Goal: Navigation & Orientation: Find specific page/section

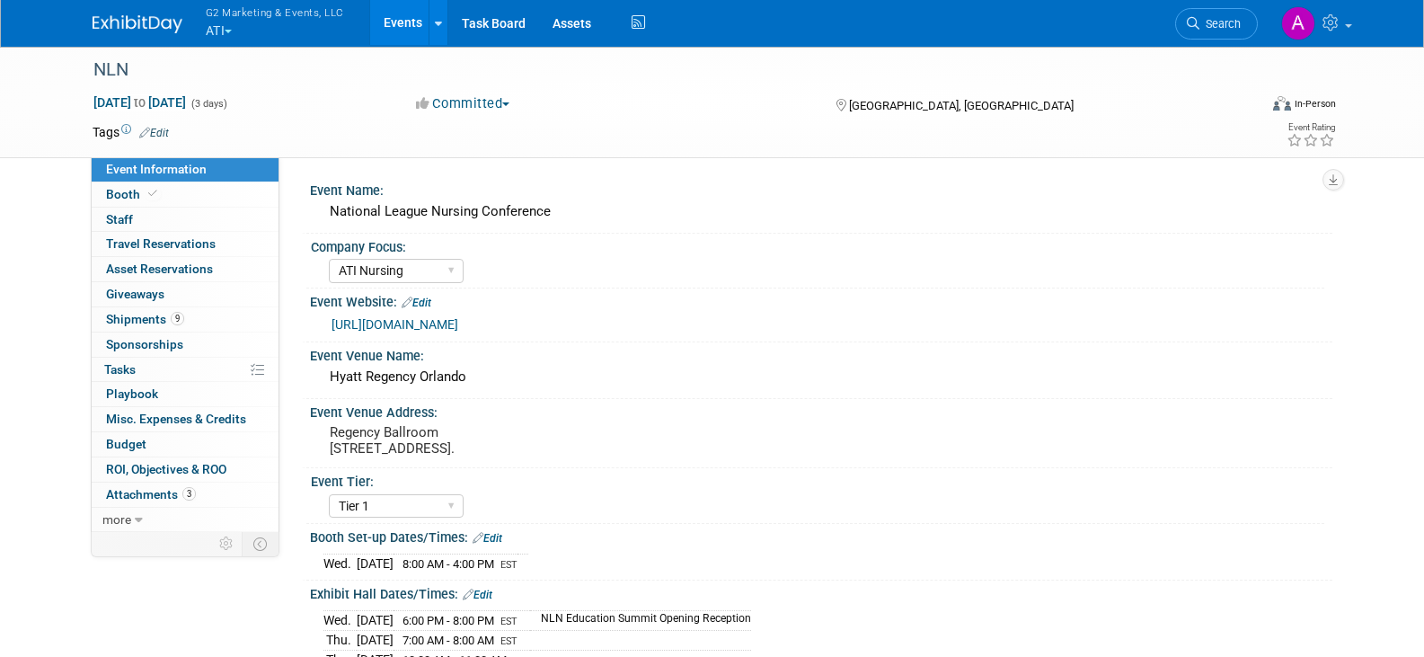
select select "ATI Nursing"
select select "Tier 1"
select select "Show Rented App/Device"
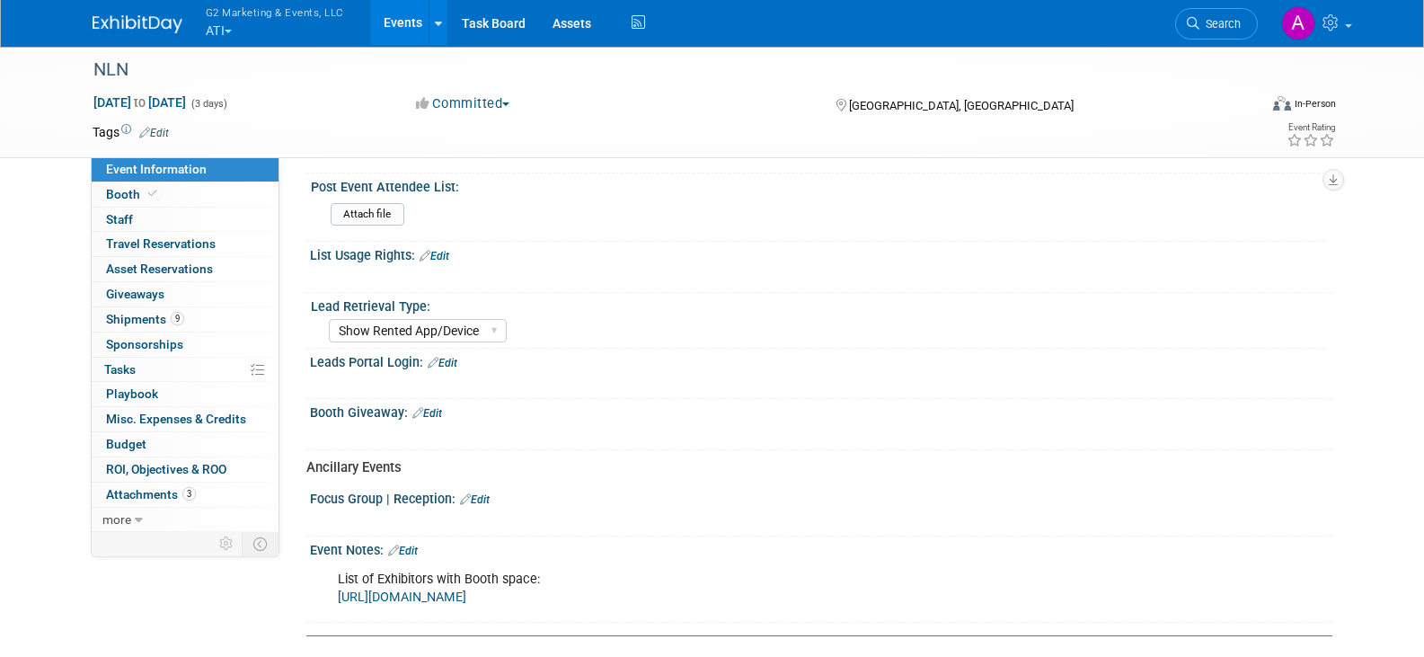
click at [226, 28] on button "G2 Marketing & Events, LLC ATI" at bounding box center [285, 23] width 163 height 47
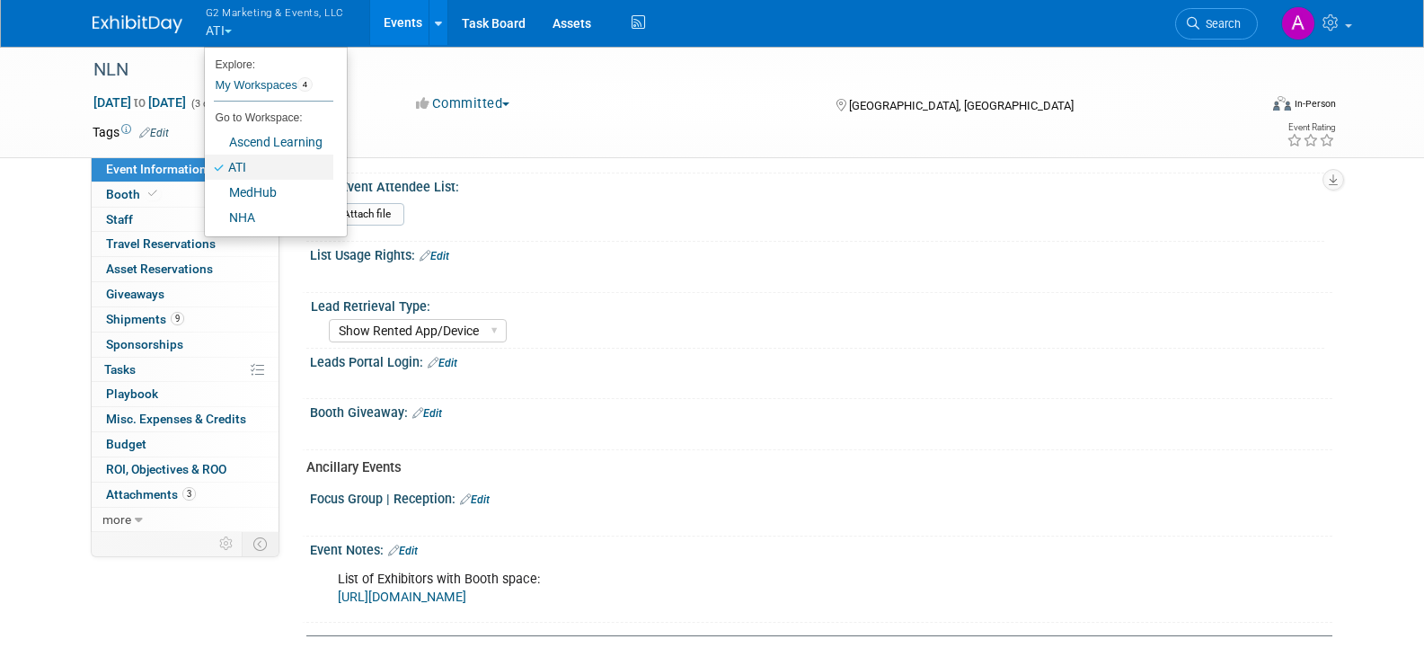
click at [249, 170] on link "ATI" at bounding box center [269, 167] width 129 height 25
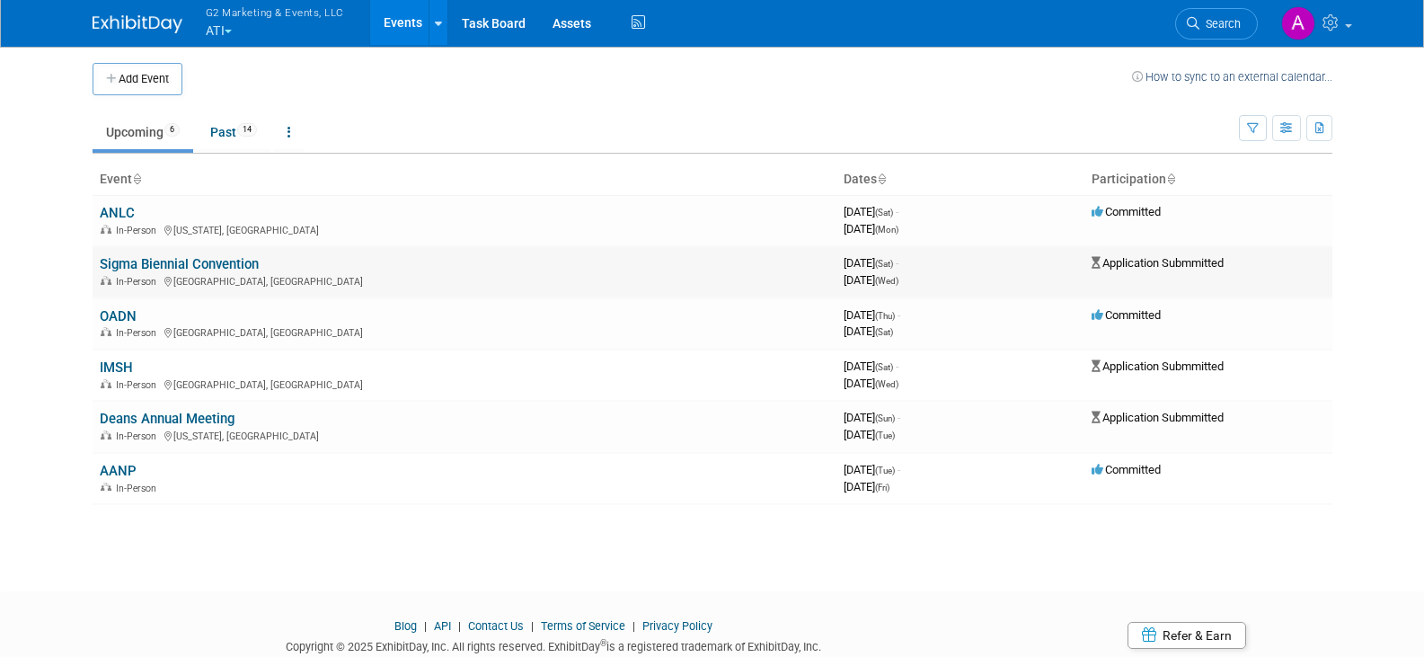
click at [173, 265] on link "Sigma Biennial Convention" at bounding box center [179, 264] width 159 height 16
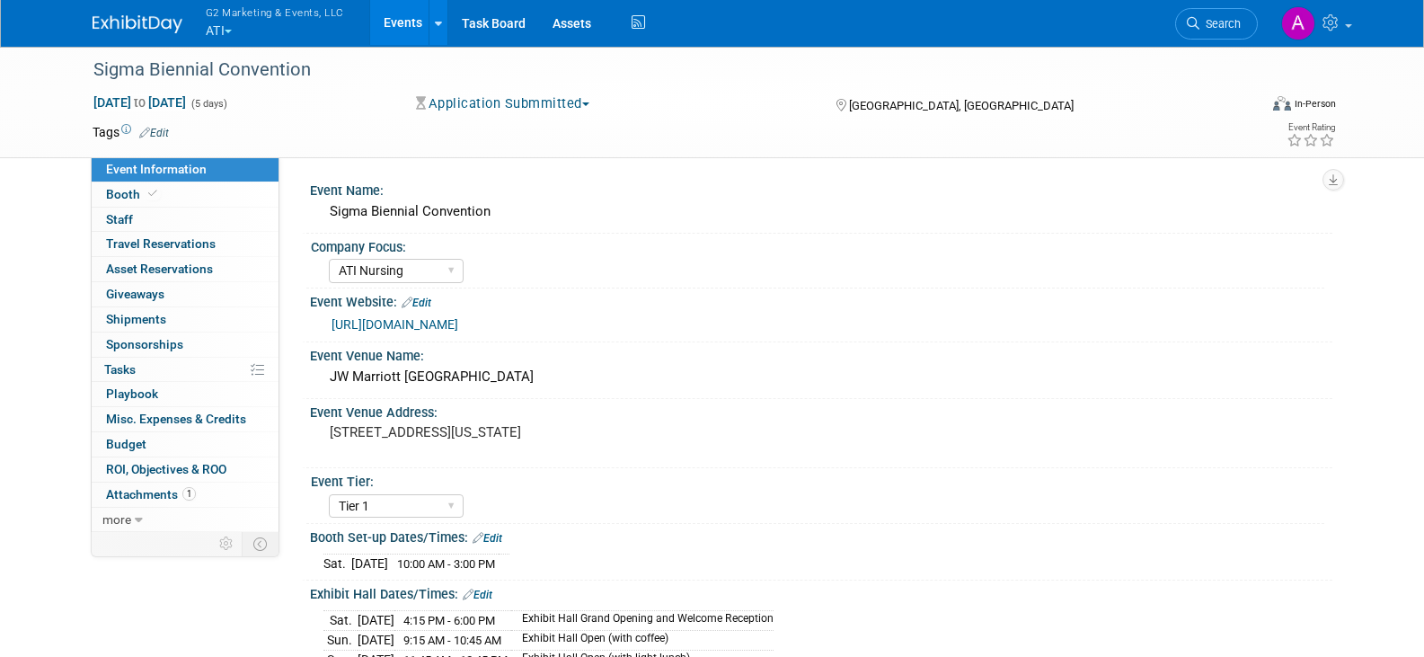
select select "ATI Nursing"
select select "Tier 1"
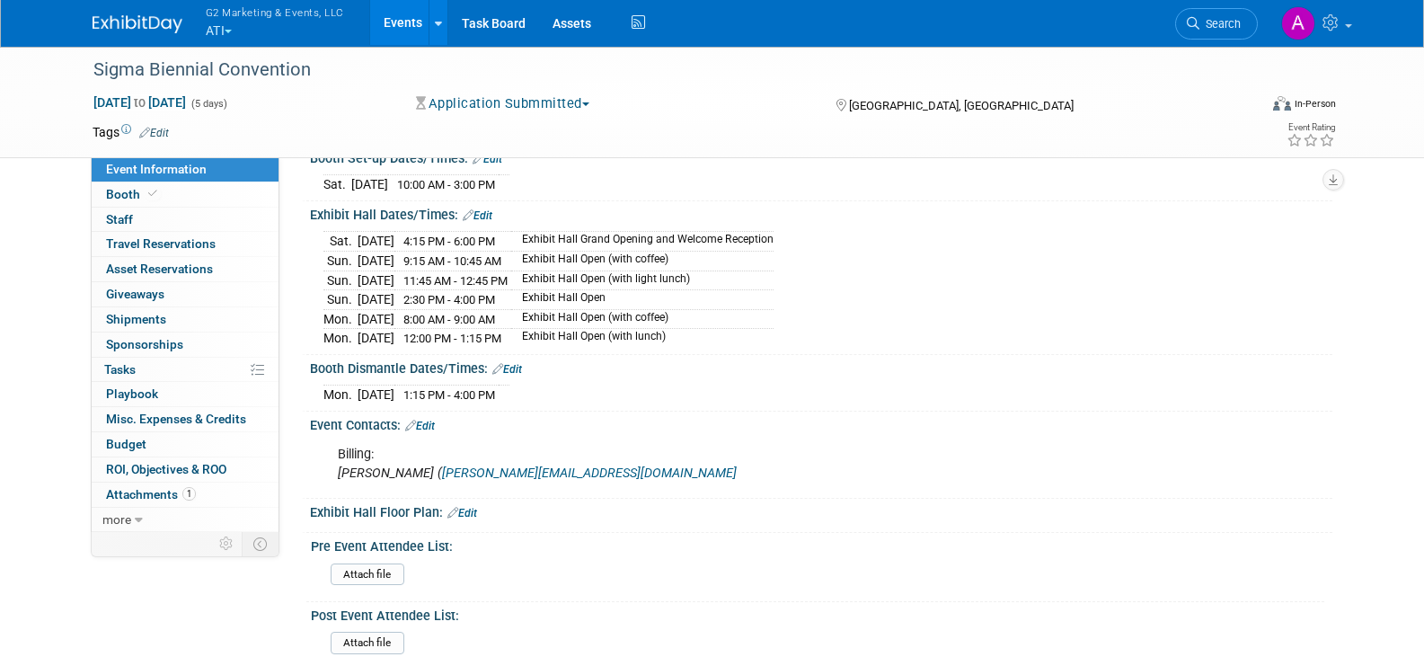
scroll to position [289, 0]
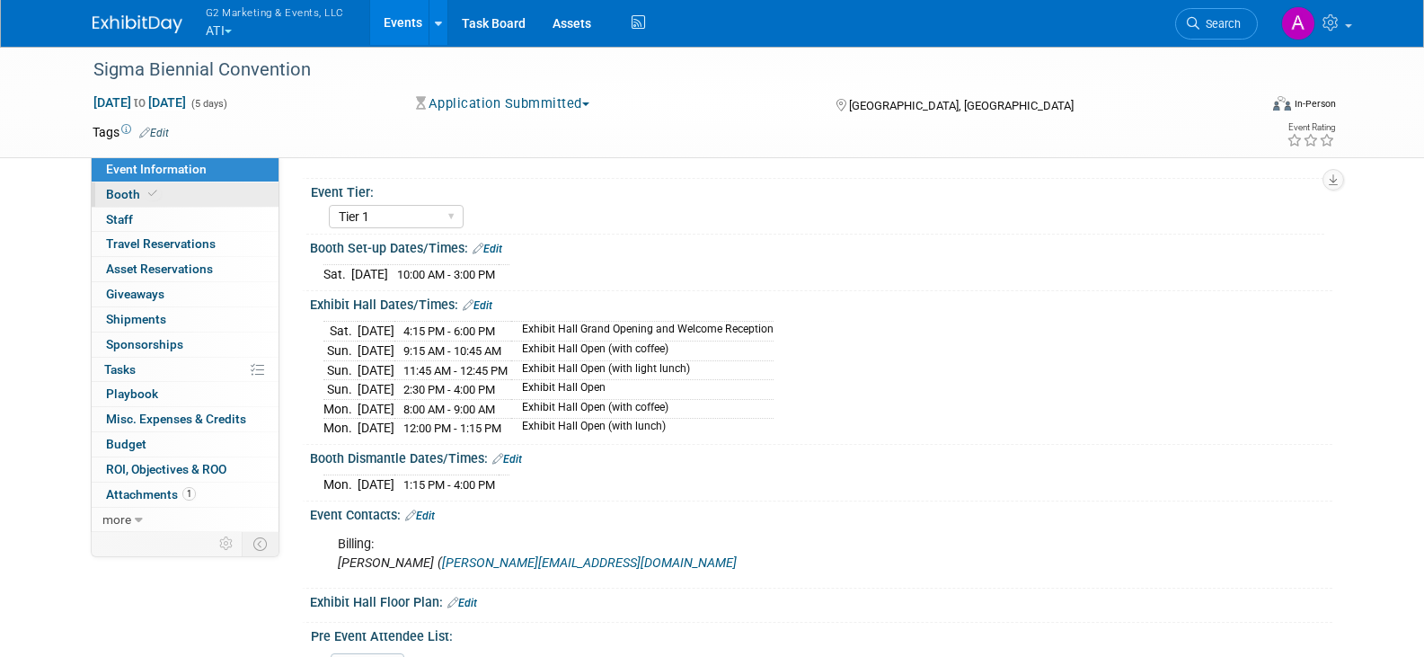
click at [127, 190] on span "Booth" at bounding box center [133, 194] width 55 height 14
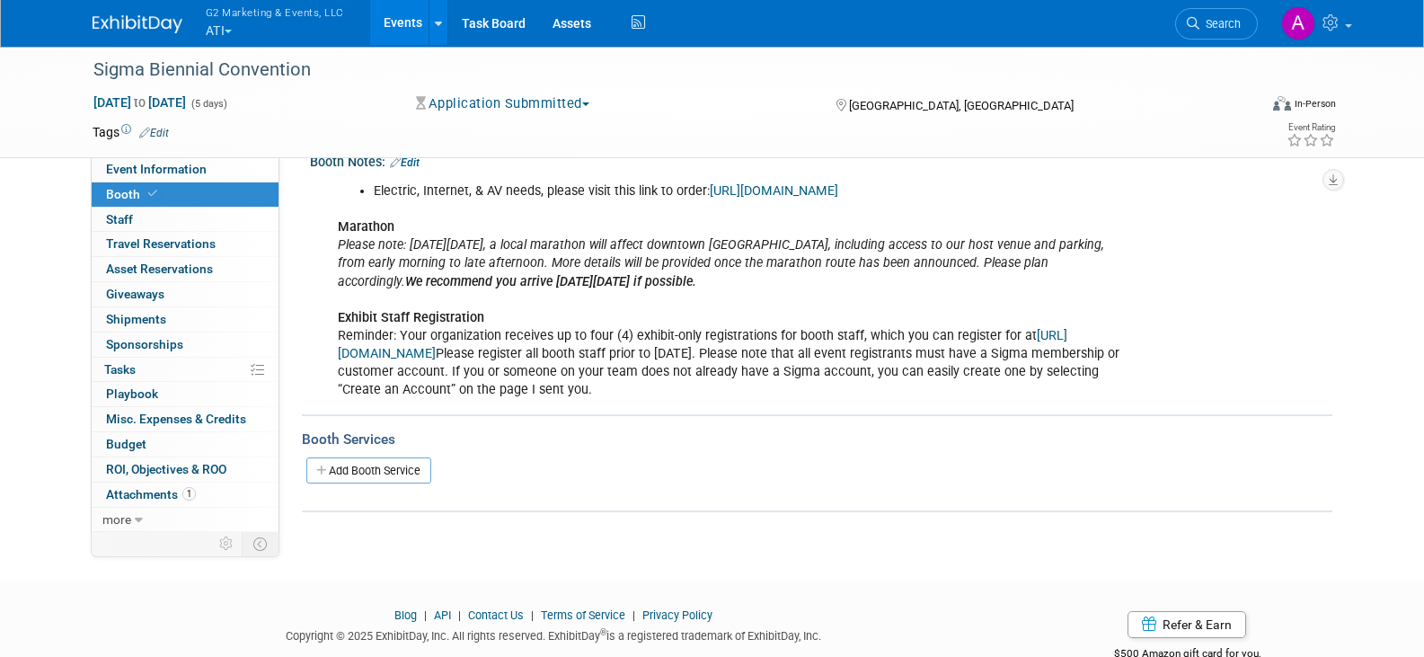
scroll to position [567, 0]
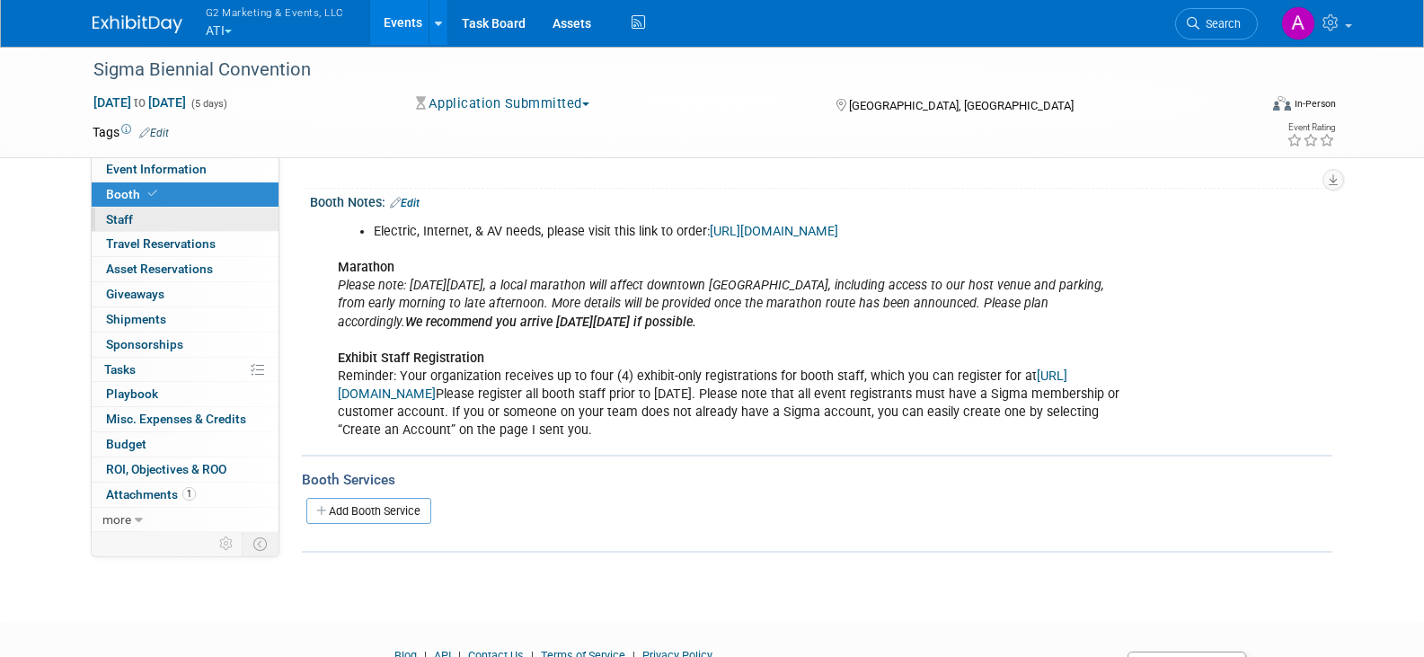
click at [155, 217] on link "0 Staff 0" at bounding box center [185, 220] width 187 height 24
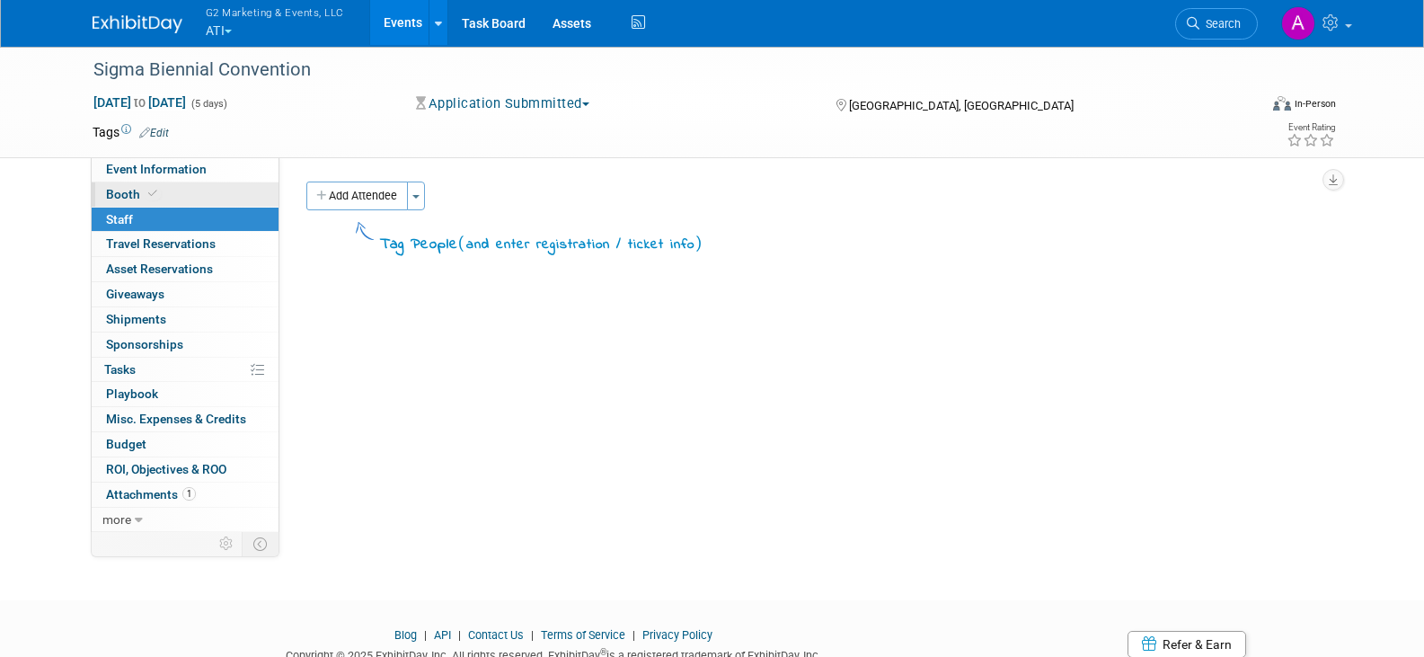
click at [148, 198] on icon at bounding box center [152, 194] width 9 height 10
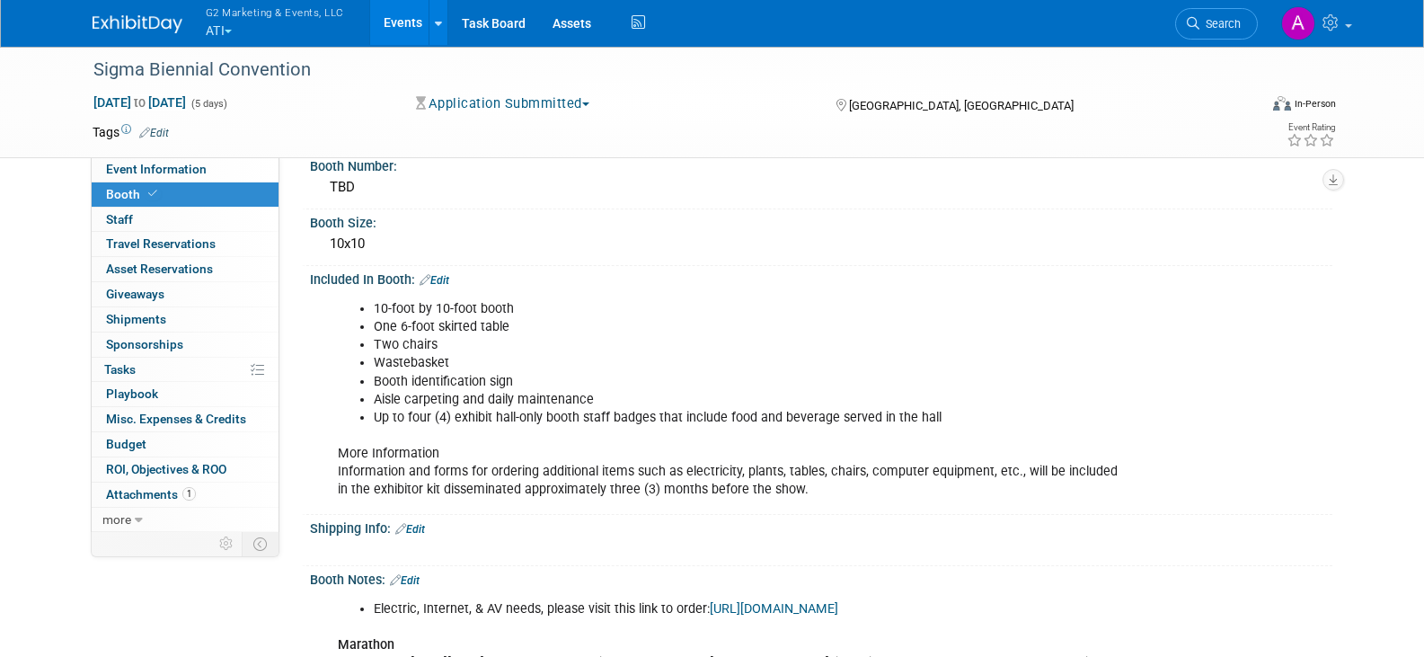
scroll to position [539, 0]
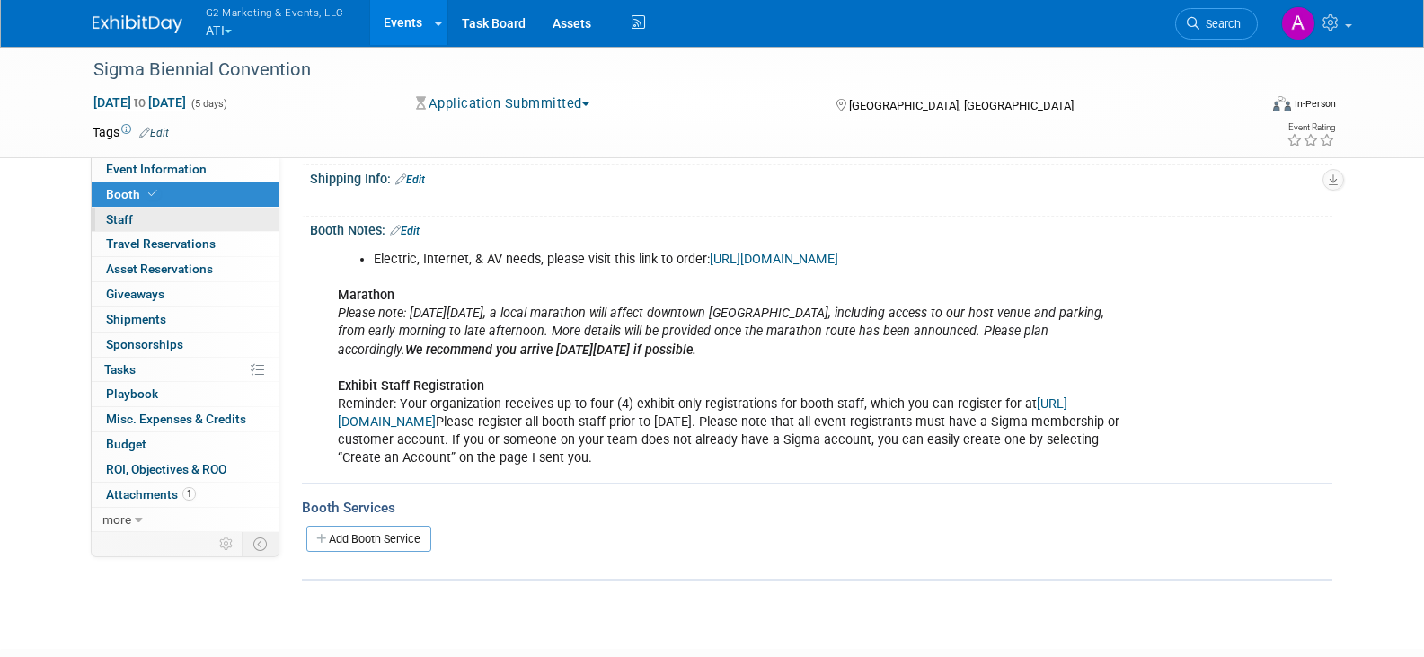
click at [126, 227] on link "0 Staff 0" at bounding box center [185, 220] width 187 height 24
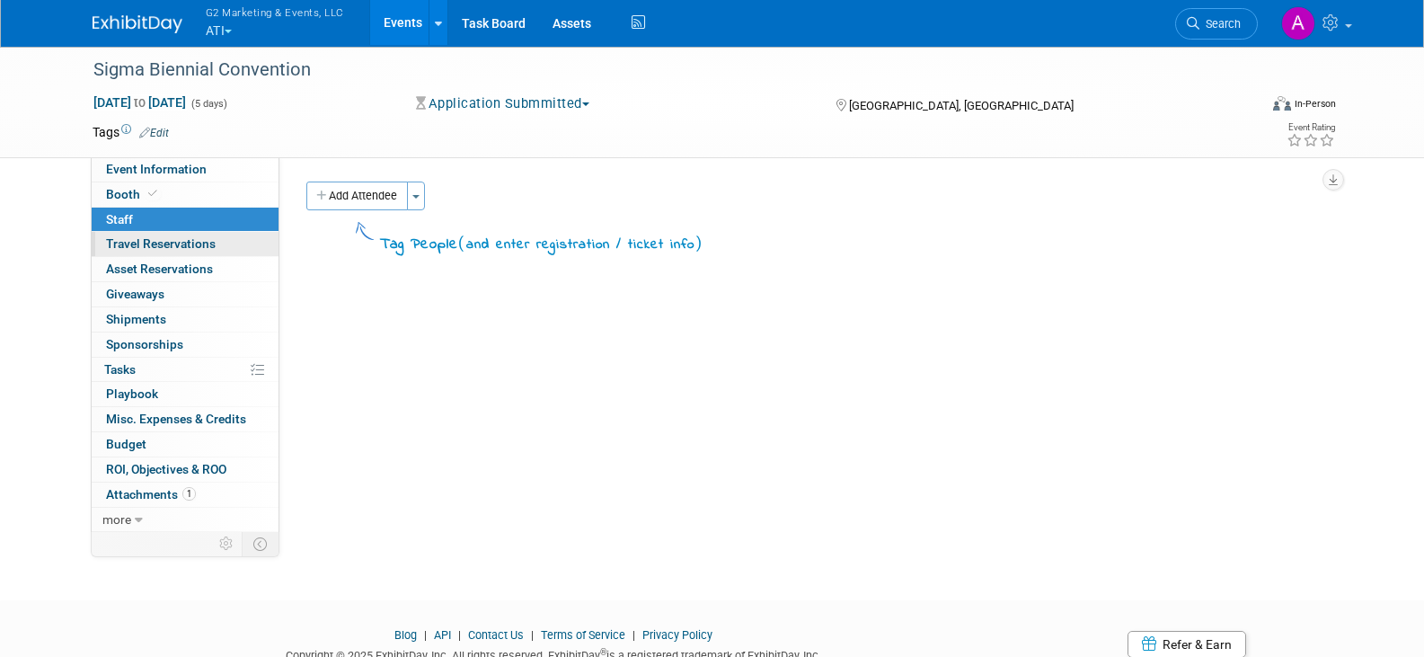
click at [128, 241] on span "Travel Reservations 0" at bounding box center [161, 243] width 110 height 14
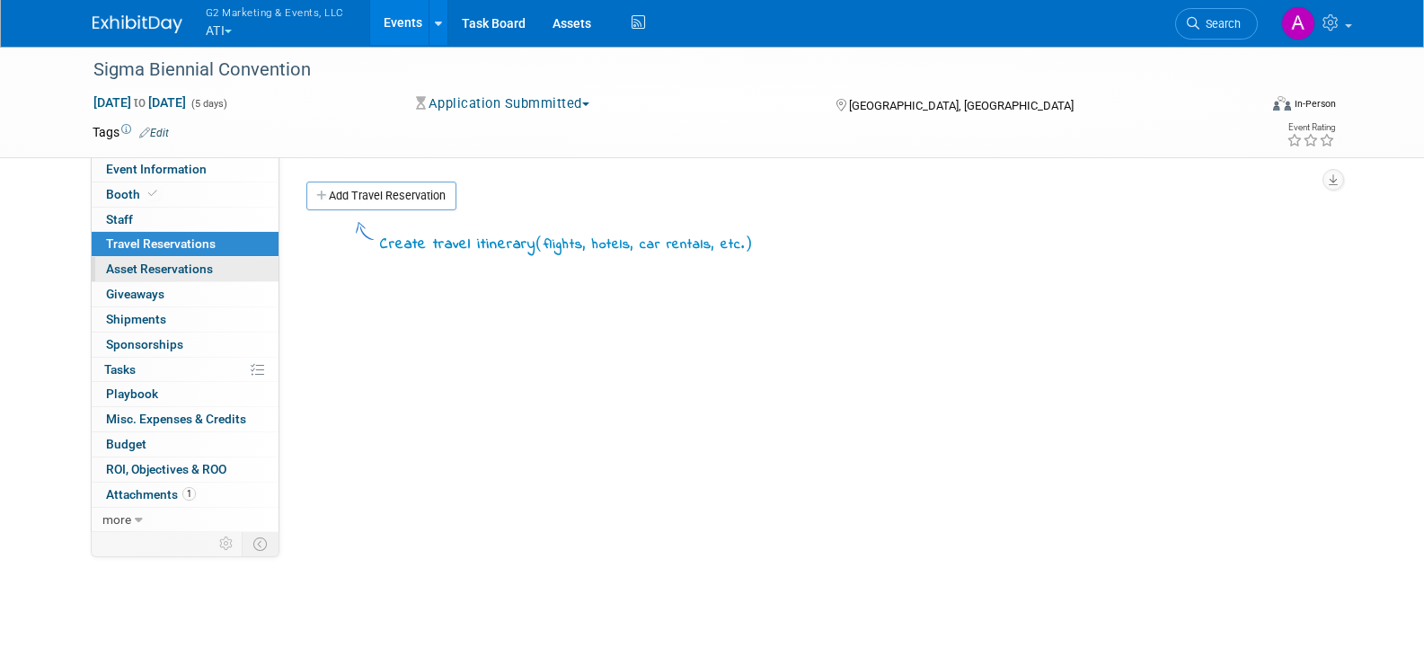
click at [133, 261] on link "0 Asset Reservations 0" at bounding box center [185, 269] width 187 height 24
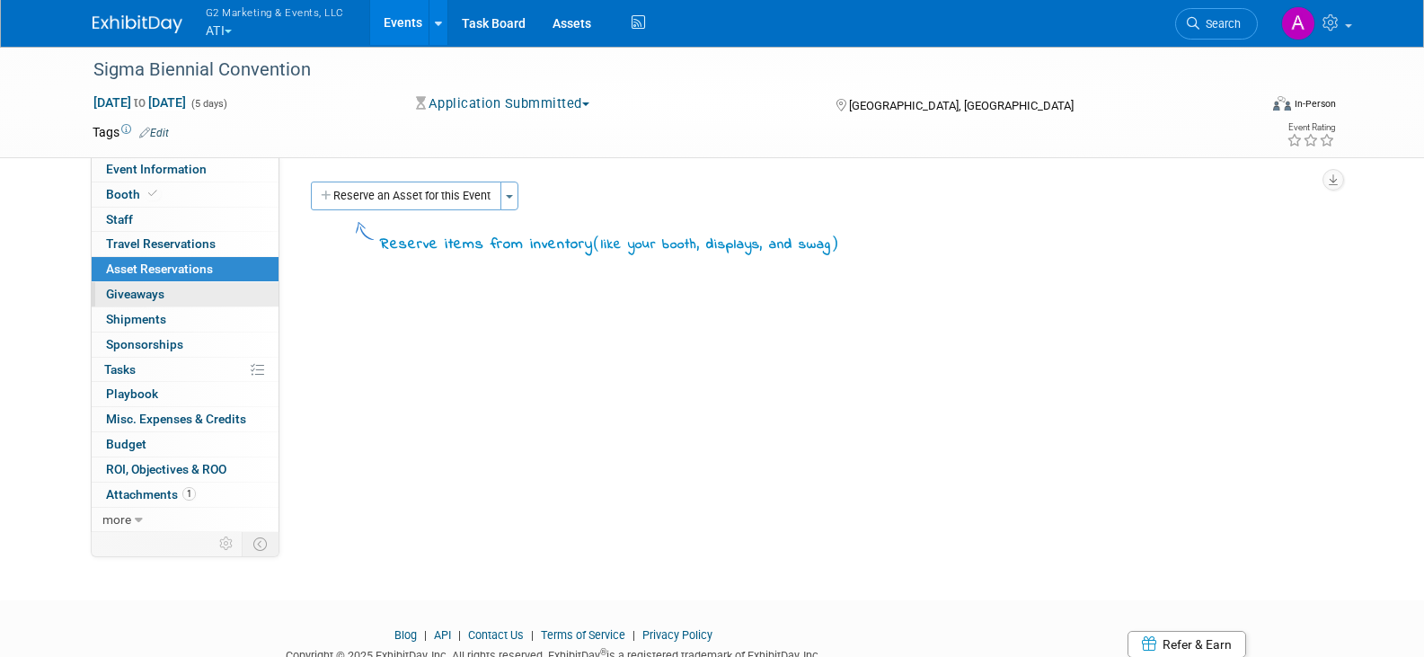
click at [141, 285] on link "0 Giveaways 0" at bounding box center [185, 294] width 187 height 24
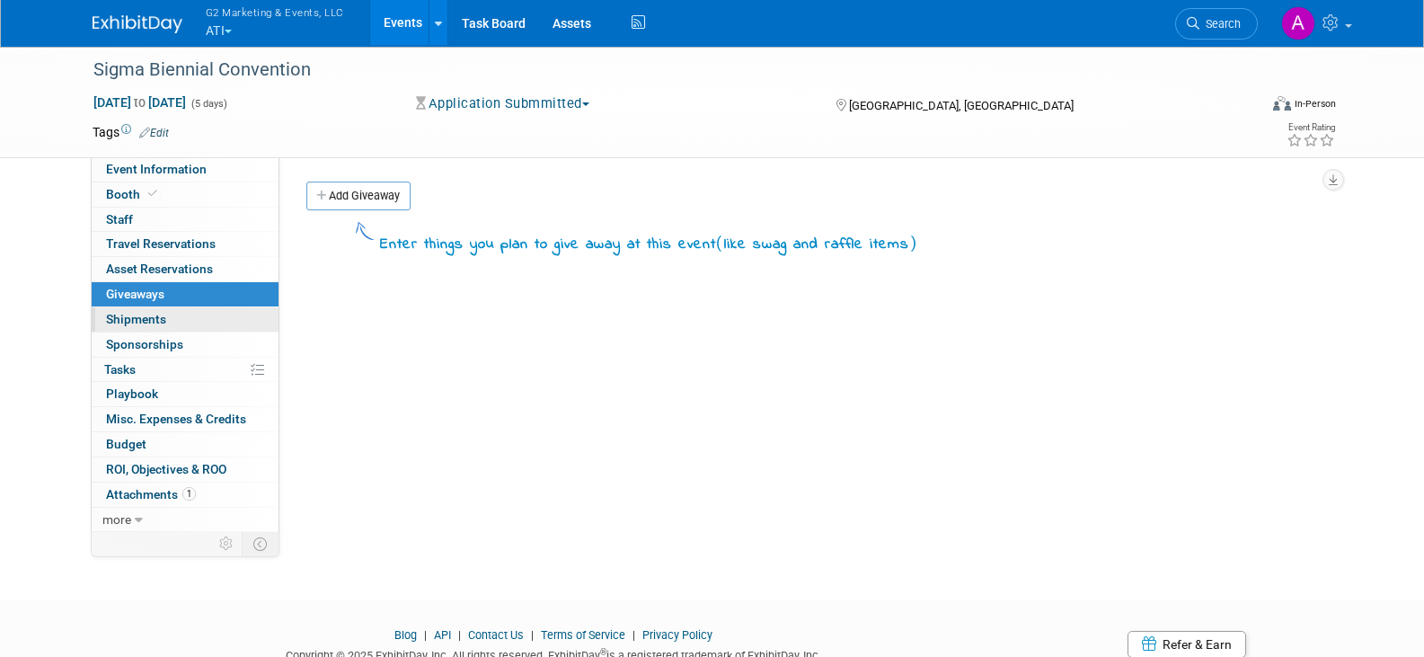
click at [151, 324] on span "Shipments 0" at bounding box center [136, 319] width 60 height 14
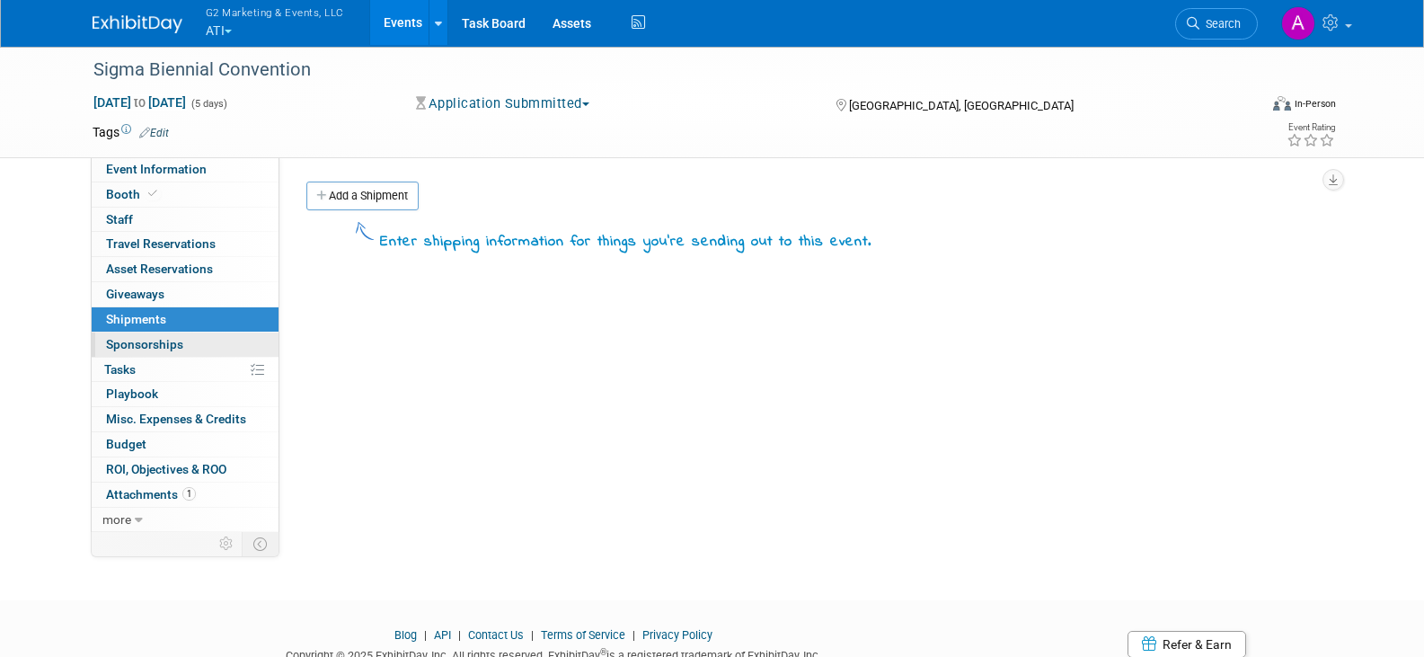
click at [162, 345] on span "Sponsorships 0" at bounding box center [144, 344] width 77 height 14
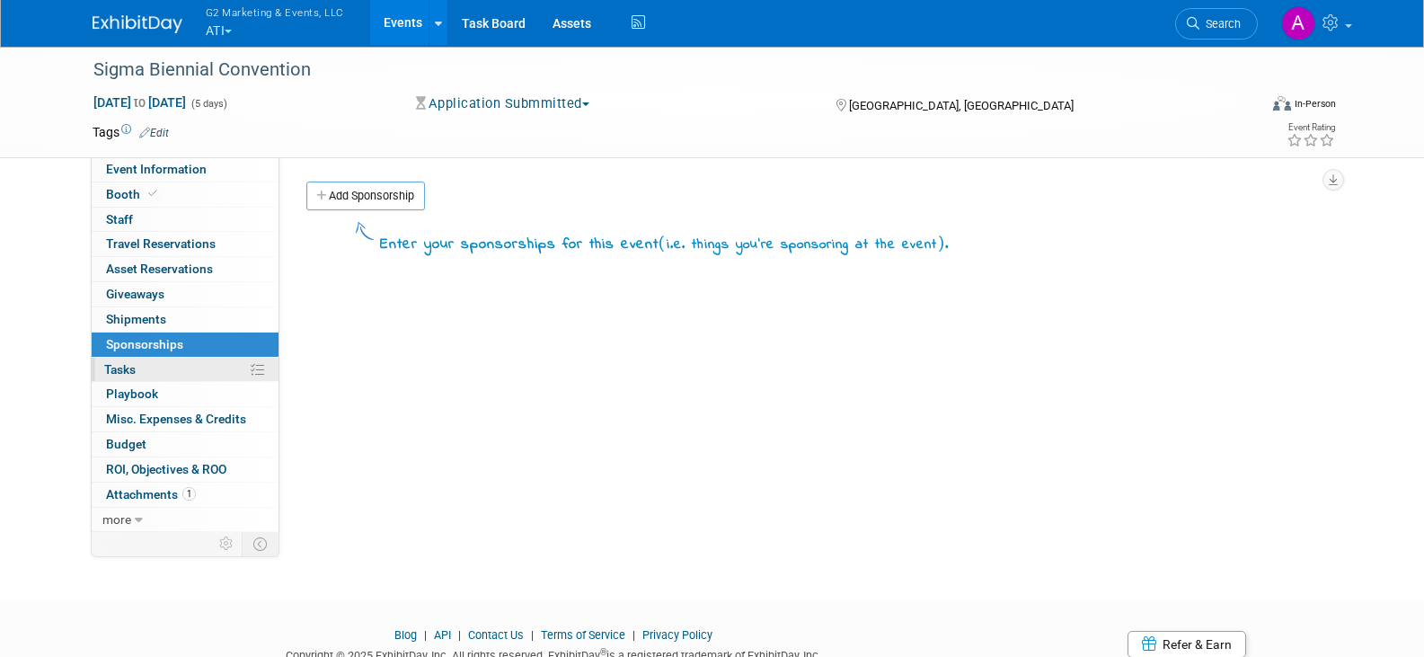
click at [156, 365] on link "0% Tasks 0%" at bounding box center [185, 370] width 187 height 24
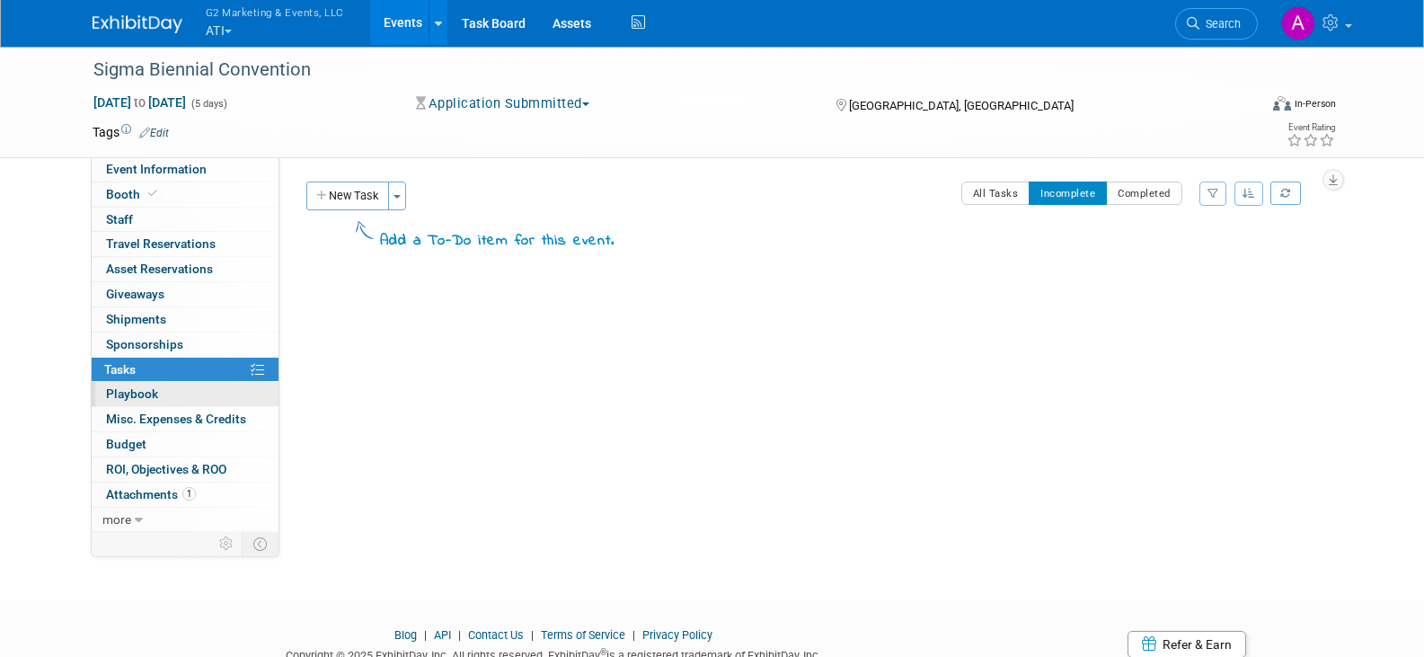
click at [160, 391] on link "0 Playbook 0" at bounding box center [185, 394] width 187 height 24
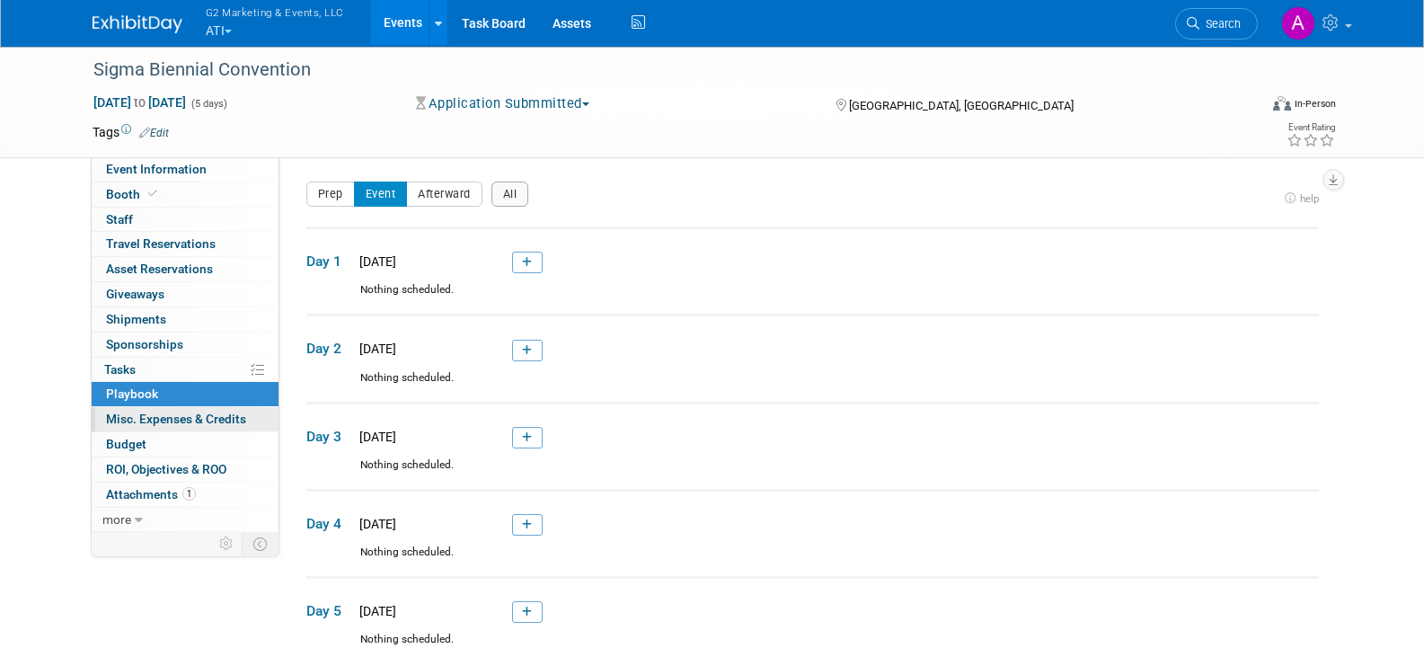
click at [164, 412] on span "Misc. Expenses & Credits 0" at bounding box center [176, 419] width 140 height 14
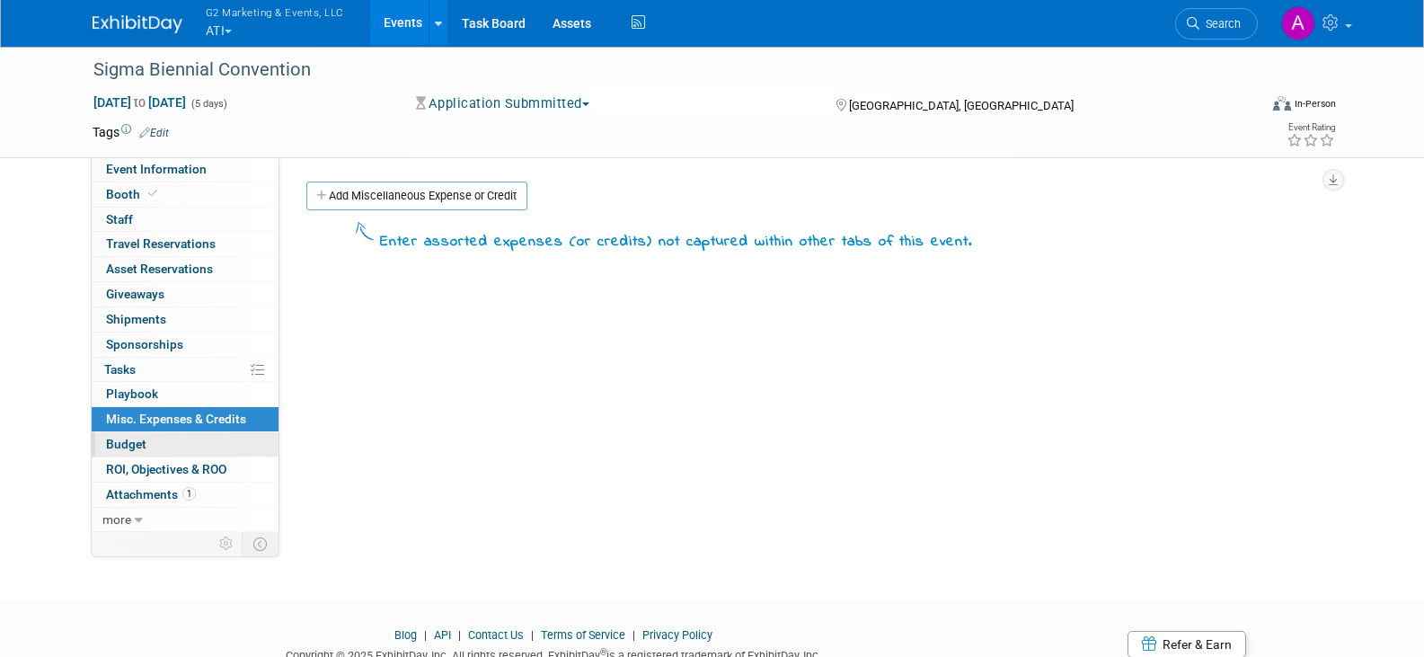
click at [155, 449] on link "Budget" at bounding box center [185, 444] width 187 height 24
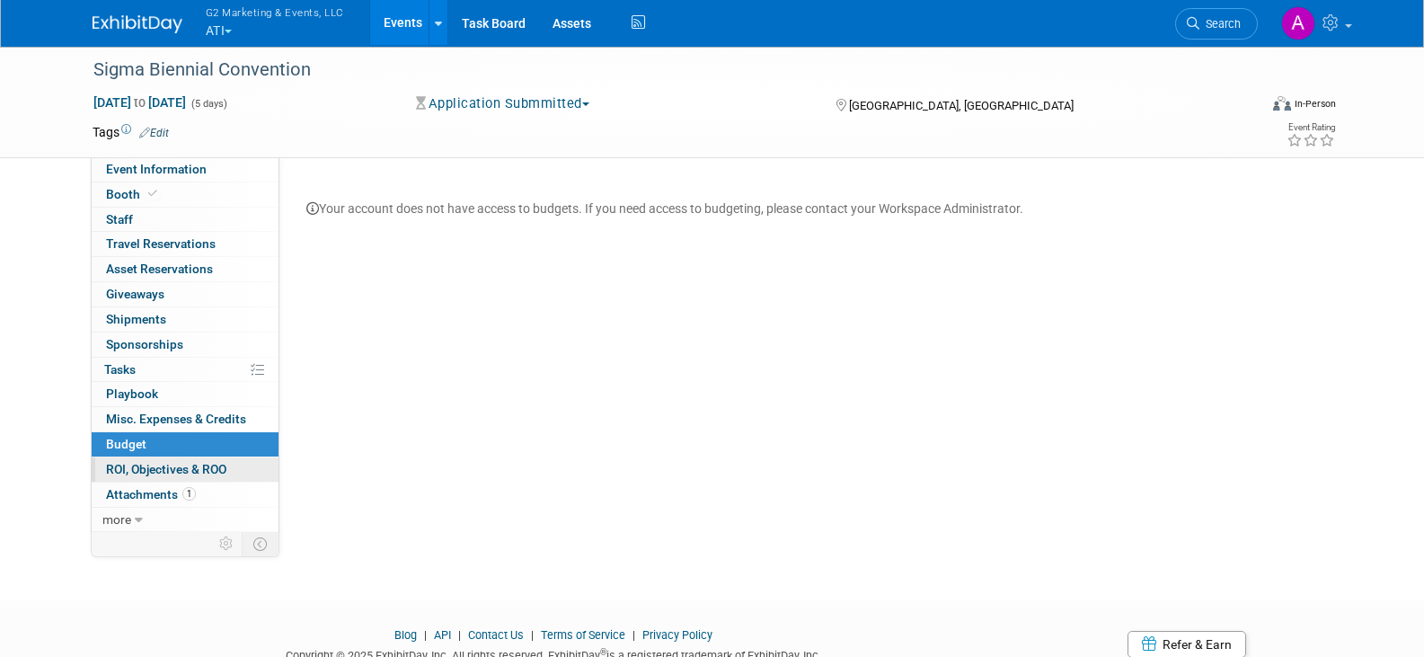
click at [149, 467] on span "ROI, Objectives & ROO 0" at bounding box center [166, 469] width 120 height 14
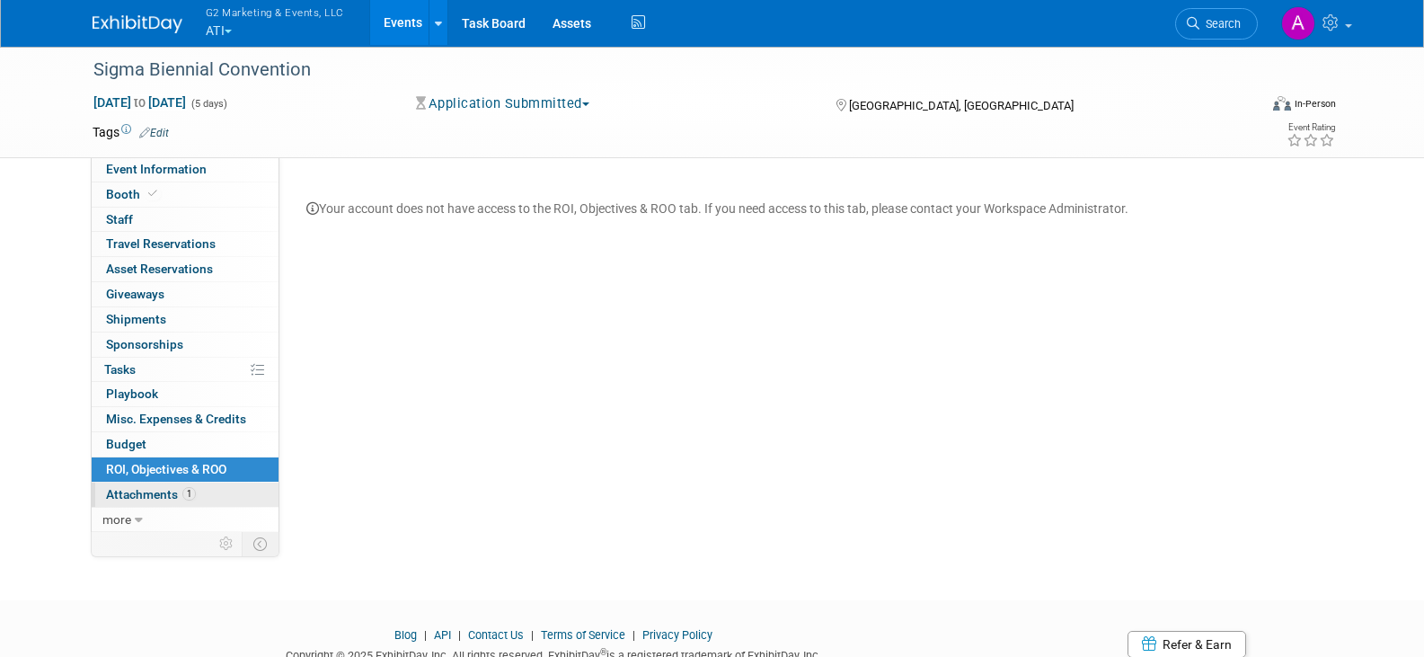
click at [149, 492] on span "Attachments 1" at bounding box center [151, 494] width 90 height 14
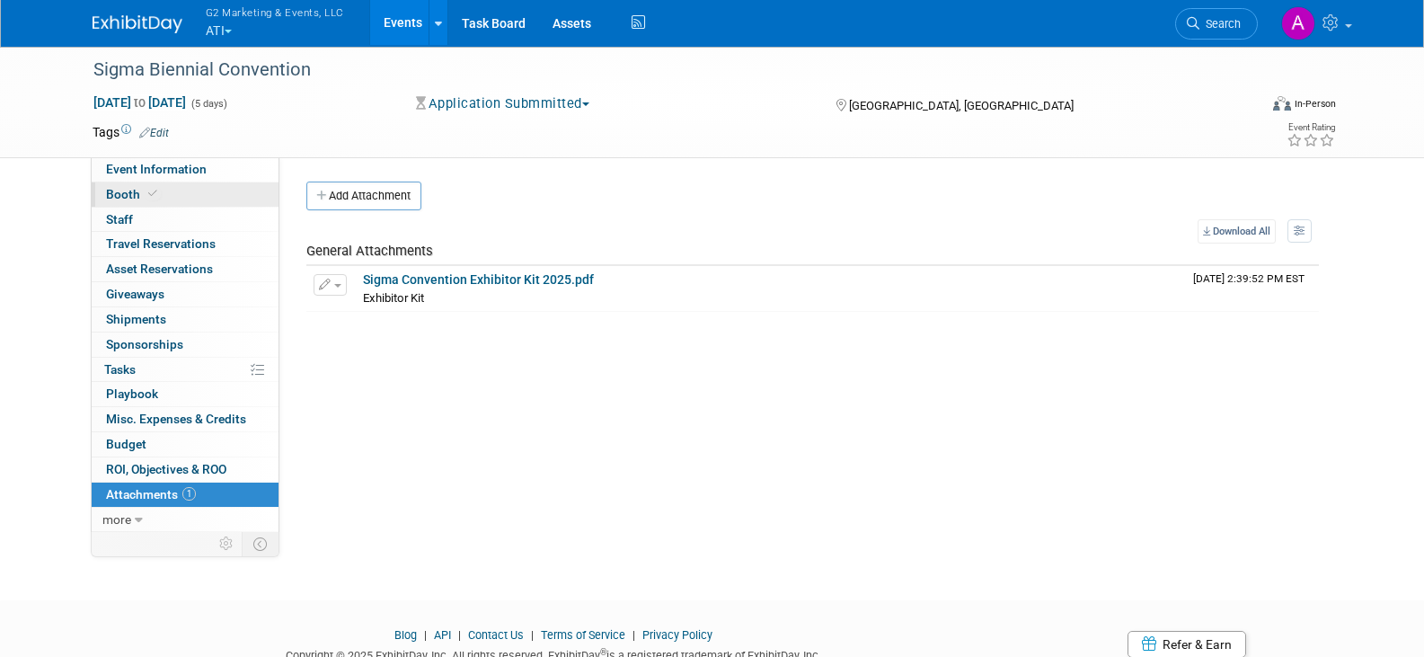
click at [149, 184] on link "Booth" at bounding box center [185, 194] width 187 height 24
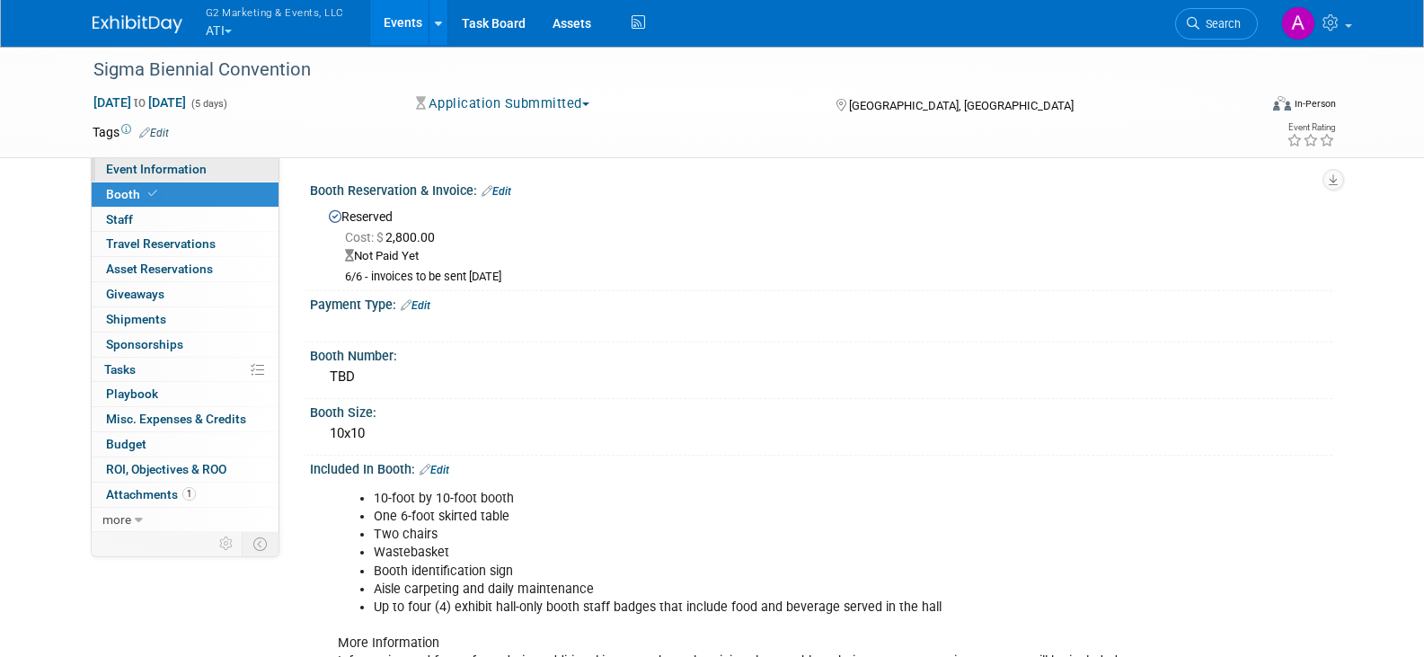
click at [167, 166] on span "Event Information" at bounding box center [156, 169] width 101 height 14
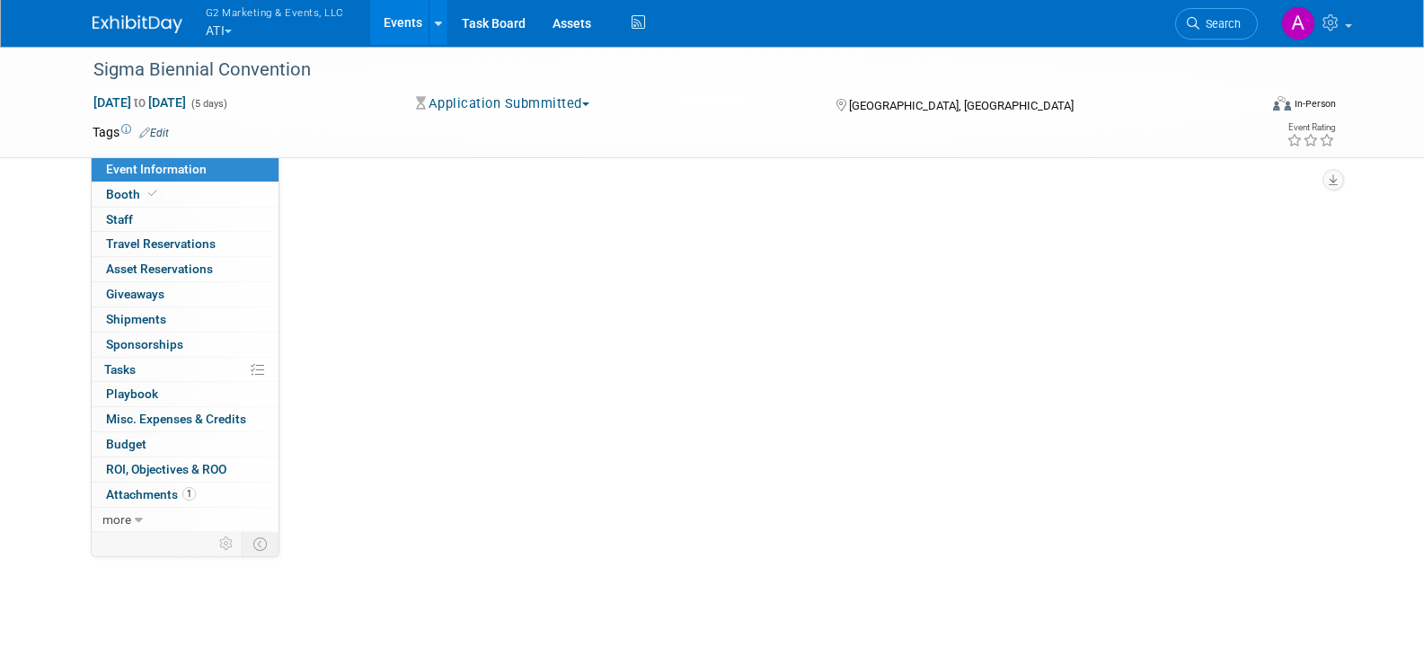
select select "ATI Nursing"
select select "Tier 1"
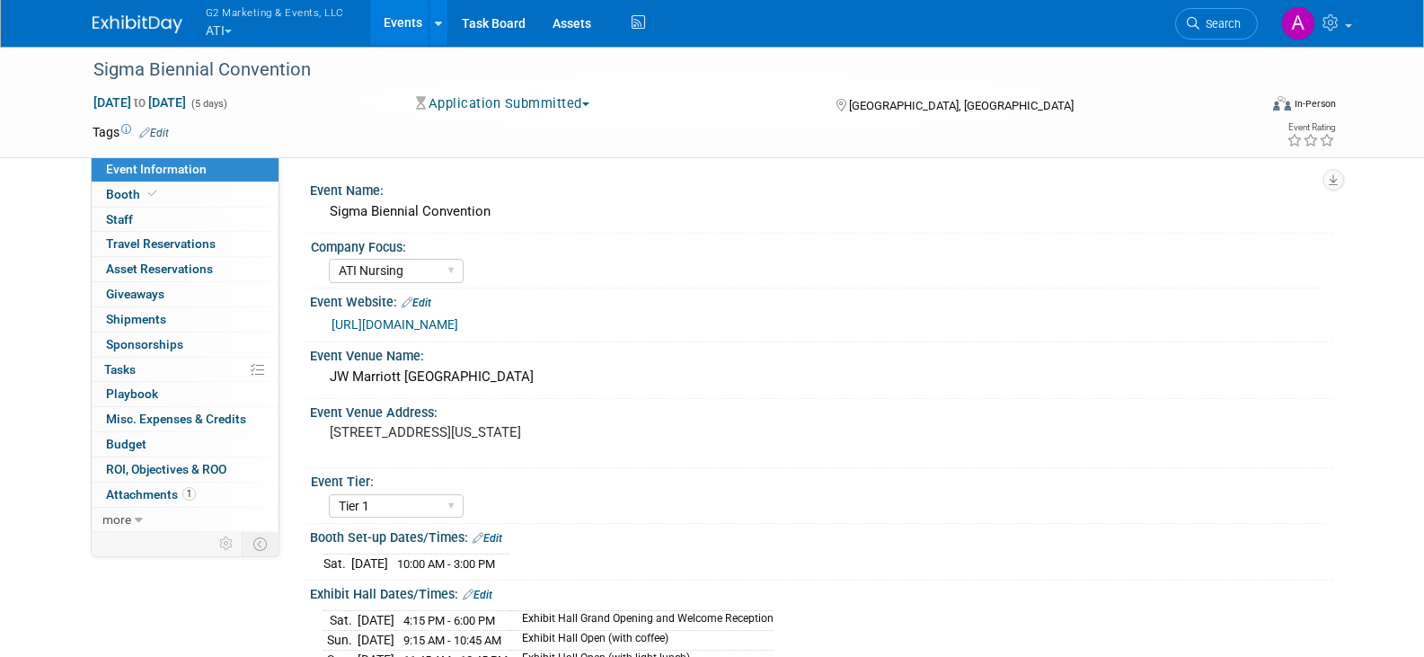
click at [458, 324] on link "[URL][DOMAIN_NAME]" at bounding box center [395, 324] width 127 height 14
